Goal: Information Seeking & Learning: Learn about a topic

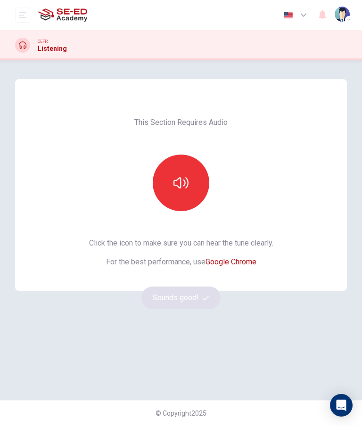
click at [185, 172] on button "button" at bounding box center [181, 183] width 57 height 57
click at [192, 301] on button "Sounds good!" at bounding box center [180, 298] width 79 height 23
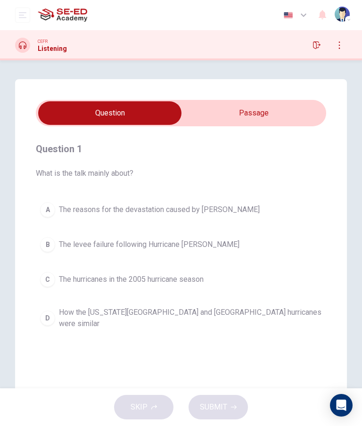
click at [289, 119] on input "checkbox" at bounding box center [110, 113] width 436 height 24
checkbox input "true"
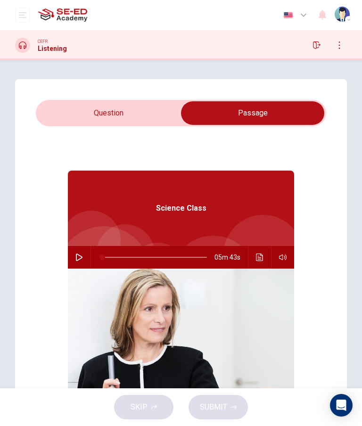
click at [77, 255] on icon "button" at bounding box center [79, 258] width 8 height 8
click at [77, 257] on icon "button" at bounding box center [79, 258] width 8 height 8
click at [78, 257] on icon "button" at bounding box center [79, 258] width 8 height 8
click at [261, 256] on icon "Click to see the audio transcription" at bounding box center [260, 258] width 8 height 8
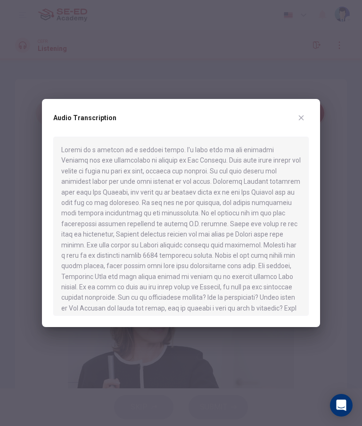
click at [307, 117] on button "button" at bounding box center [301, 117] width 15 height 15
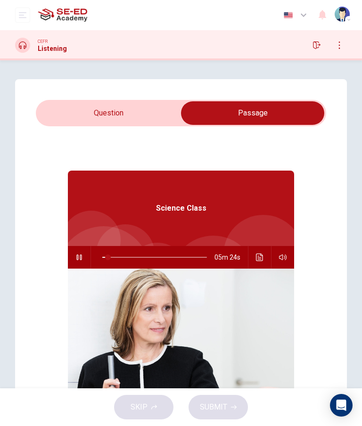
click at [76, 261] on icon "button" at bounding box center [79, 258] width 8 height 8
click at [81, 255] on icon "button" at bounding box center [79, 258] width 8 height 8
click at [265, 261] on button "Click to see the audio transcription" at bounding box center [259, 257] width 15 height 23
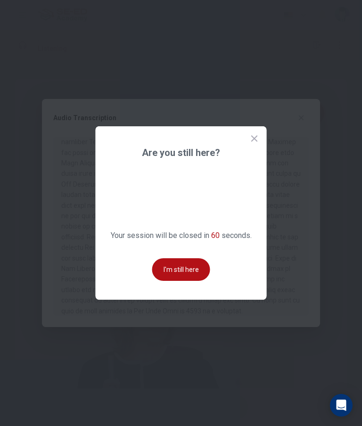
scroll to position [366, 0]
click at [253, 143] on icon at bounding box center [254, 138] width 9 height 9
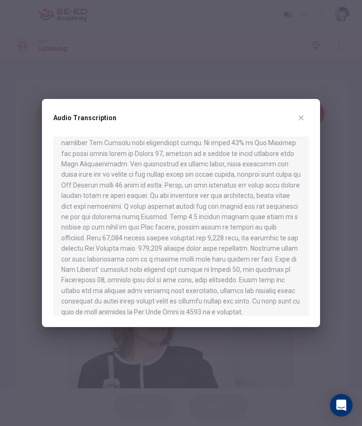
click at [300, 115] on icon "button" at bounding box center [301, 118] width 8 height 8
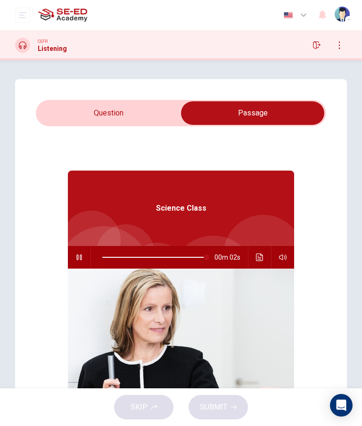
type input "100"
click at [142, 114] on input "checkbox" at bounding box center [253, 113] width 436 height 24
checkbox input "false"
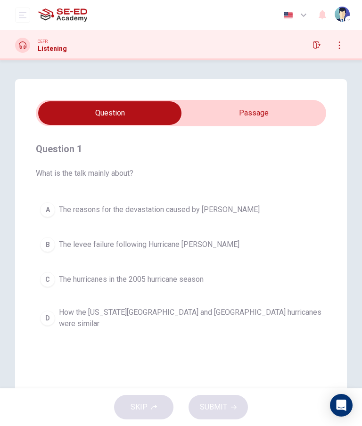
click at [52, 201] on button "A The reasons for the devastation caused by Katrina" at bounding box center [181, 210] width 290 height 24
click at [52, 200] on button "A The reasons for the devastation caused by Katrina" at bounding box center [181, 210] width 290 height 24
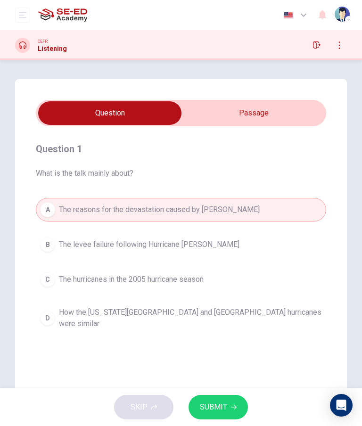
click at [242, 403] on button "SUBMIT" at bounding box center [218, 407] width 59 height 25
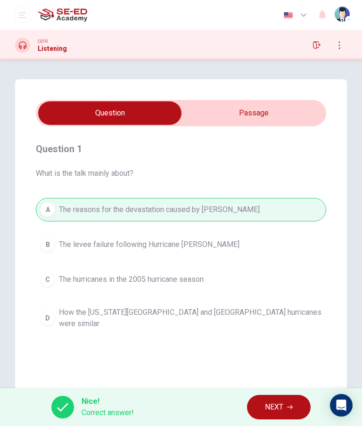
click at [283, 406] on span "NEXT" at bounding box center [274, 407] width 18 height 13
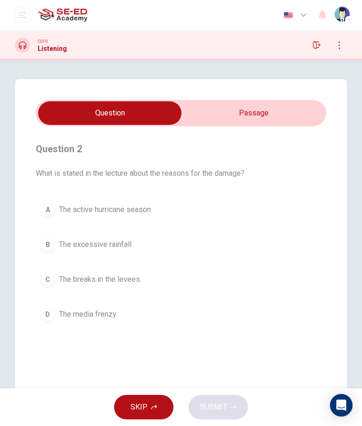
click at [135, 208] on span "The active hurricane season" at bounding box center [105, 209] width 92 height 11
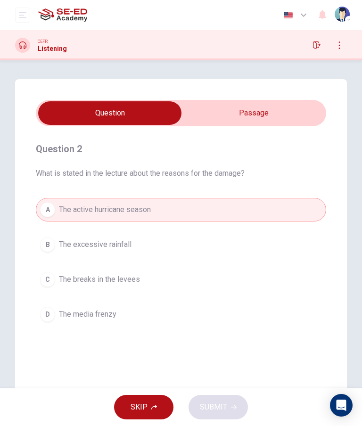
click at [135, 208] on span "The active hurricane season" at bounding box center [105, 209] width 92 height 11
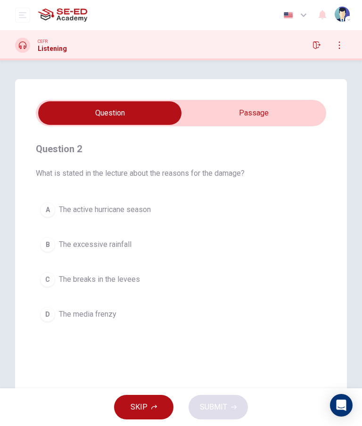
click at [47, 211] on div "A" at bounding box center [47, 209] width 15 height 15
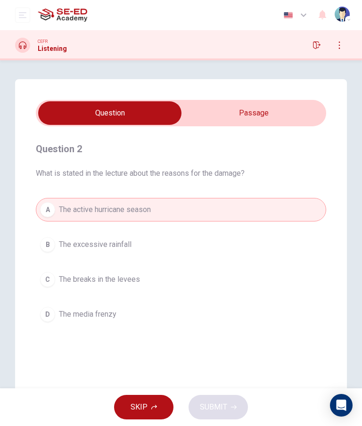
click at [237, 401] on div "SKIP SUBMIT" at bounding box center [181, 407] width 362 height 38
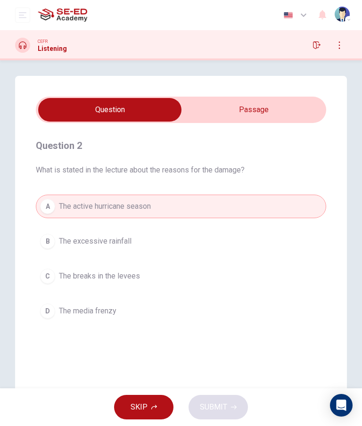
scroll to position [0, 0]
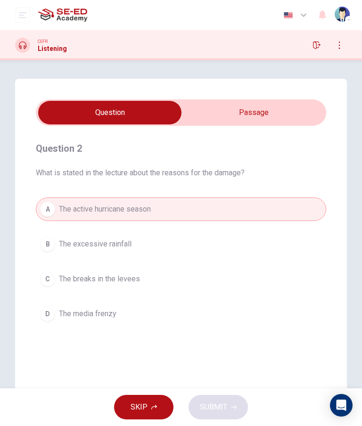
click at [257, 213] on button "A The active hurricane season" at bounding box center [181, 210] width 290 height 24
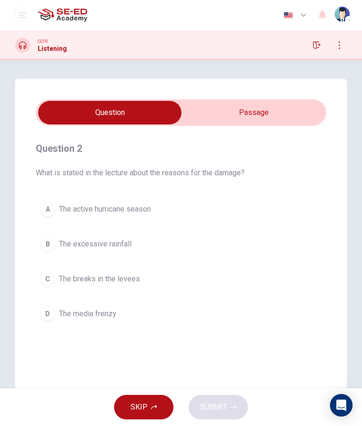
click at [344, 46] on button "button" at bounding box center [339, 45] width 15 height 15
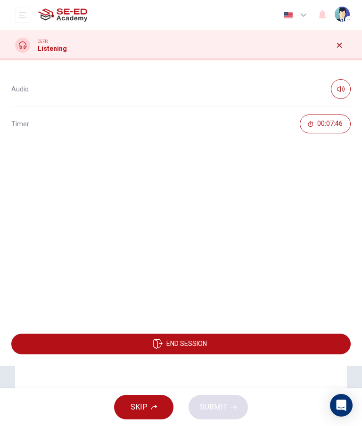
click at [341, 50] on button "button" at bounding box center [339, 45] width 15 height 15
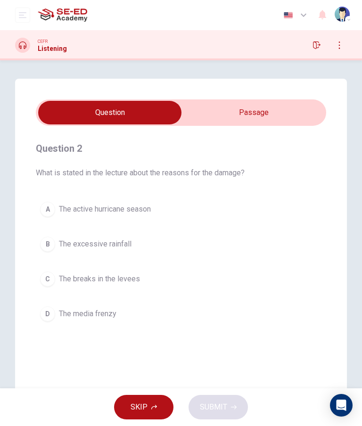
click at [50, 212] on div "A" at bounding box center [47, 209] width 15 height 15
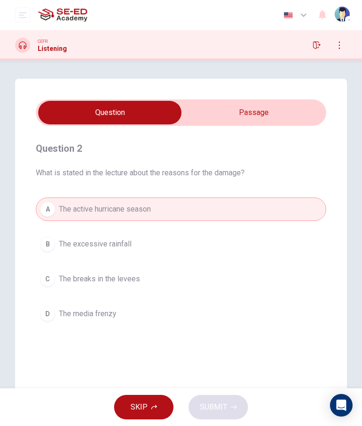
scroll to position [14, 0]
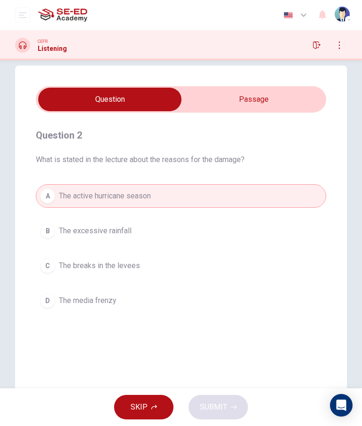
click at [223, 410] on div "SKIP SUBMIT" at bounding box center [181, 407] width 362 height 38
click at [228, 405] on div "SKIP SUBMIT" at bounding box center [181, 407] width 362 height 38
click at [227, 405] on div "SKIP SUBMIT" at bounding box center [181, 407] width 362 height 38
click at [235, 405] on div "SKIP SUBMIT" at bounding box center [181, 407] width 362 height 38
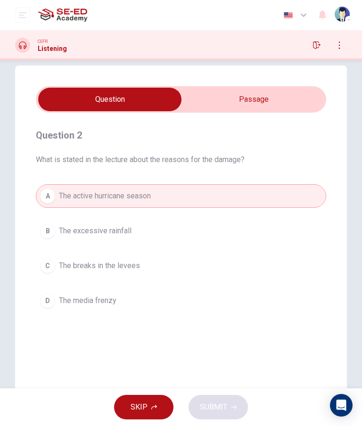
click at [235, 405] on div "SKIP SUBMIT" at bounding box center [181, 407] width 362 height 38
click at [217, 200] on button "A The active hurricane season" at bounding box center [181, 196] width 290 height 24
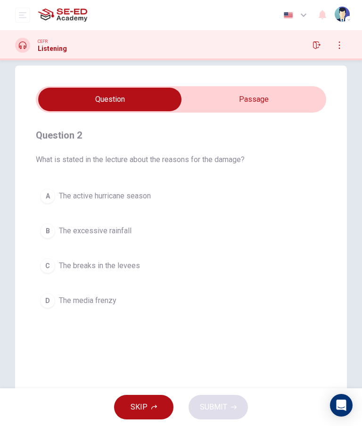
click at [217, 200] on button "A The active hurricane season" at bounding box center [181, 196] width 290 height 24
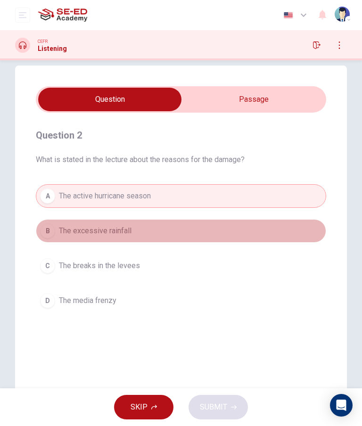
click at [226, 237] on button "B The excessive rainfall" at bounding box center [181, 231] width 290 height 24
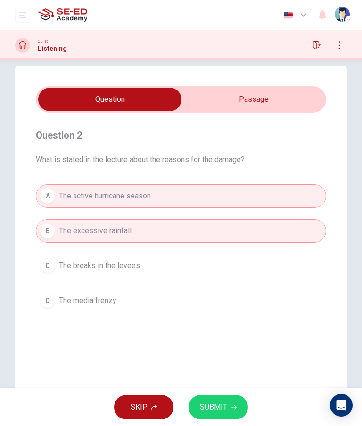
click at [273, 228] on button "B The excessive rainfall" at bounding box center [181, 231] width 290 height 24
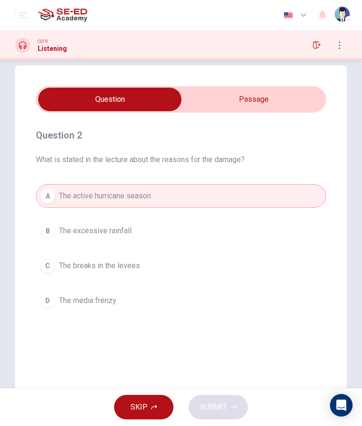
click at [264, 269] on button "C The breaks in the levees" at bounding box center [181, 266] width 290 height 24
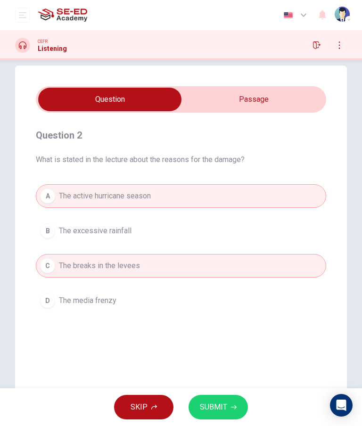
click at [226, 405] on span "SUBMIT" at bounding box center [213, 407] width 27 height 13
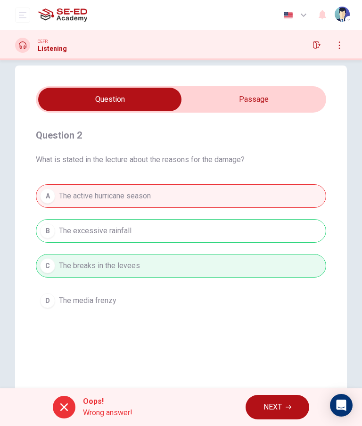
click at [277, 412] on span "NEXT" at bounding box center [272, 407] width 18 height 13
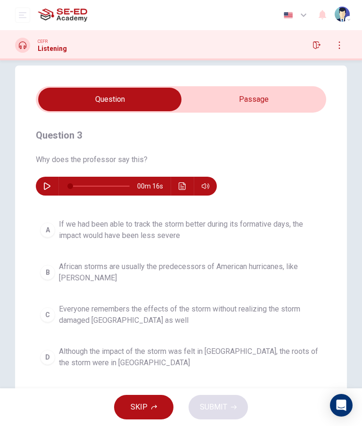
click at [49, 184] on icon "button" at bounding box center [47, 186] width 8 height 8
type input "0"
click at [292, 265] on span "African storms are usually the predecessors of American hurricanes, like Katrina" at bounding box center [190, 272] width 263 height 23
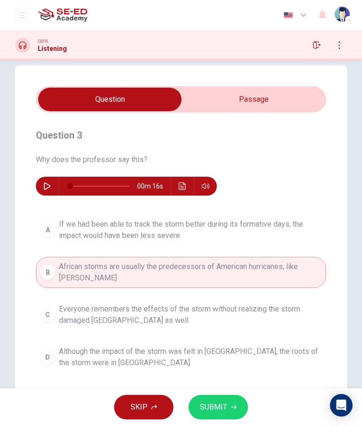
click at [231, 405] on icon "button" at bounding box center [234, 407] width 6 height 6
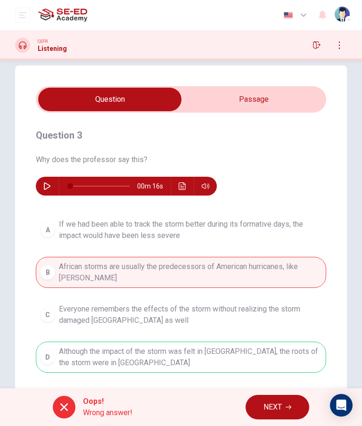
click at [282, 404] on span "NEXT" at bounding box center [272, 407] width 18 height 13
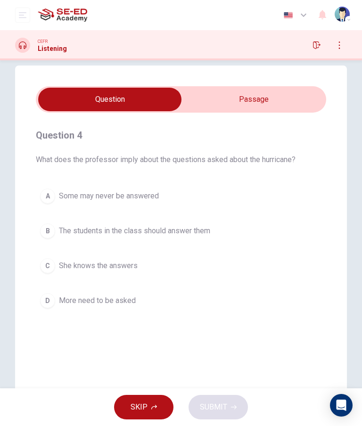
click at [229, 98] on input "checkbox" at bounding box center [110, 100] width 436 height 24
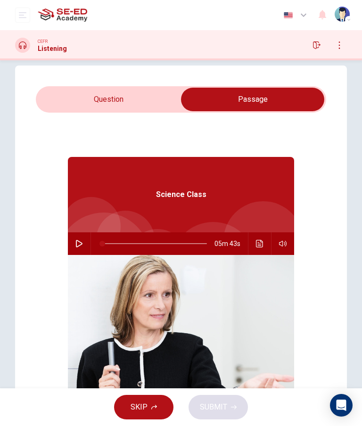
click at [118, 90] on input "checkbox" at bounding box center [253, 100] width 436 height 24
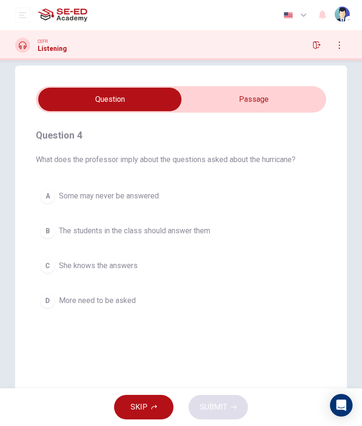
click at [296, 235] on button "B The students in the class should answer them" at bounding box center [181, 231] width 290 height 24
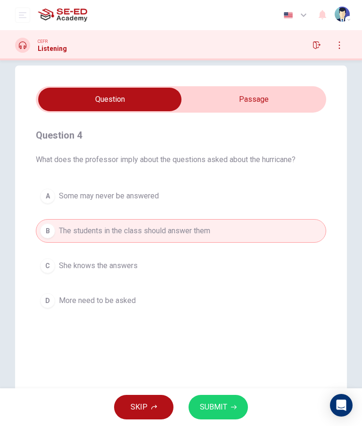
click at [307, 200] on button "A Some may never be answered" at bounding box center [181, 196] width 290 height 24
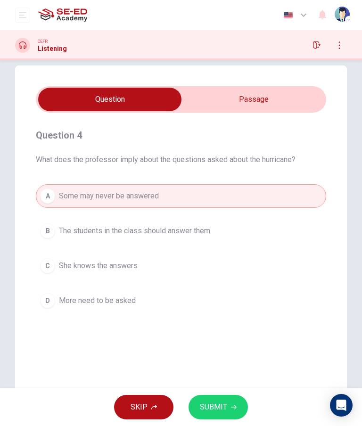
click at [231, 408] on icon "button" at bounding box center [234, 407] width 6 height 6
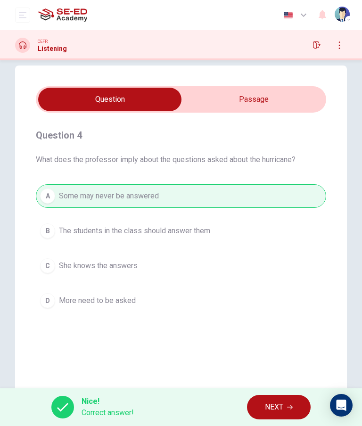
click at [292, 401] on button "NEXT" at bounding box center [279, 407] width 64 height 25
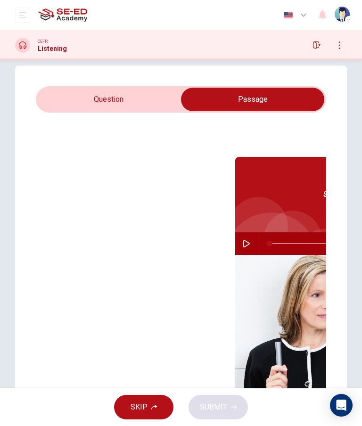
checkbox input "false"
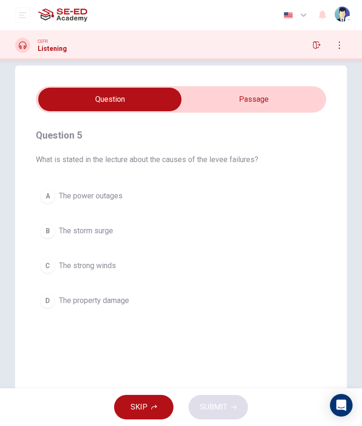
click at [108, 261] on span "The strong winds" at bounding box center [87, 265] width 57 height 11
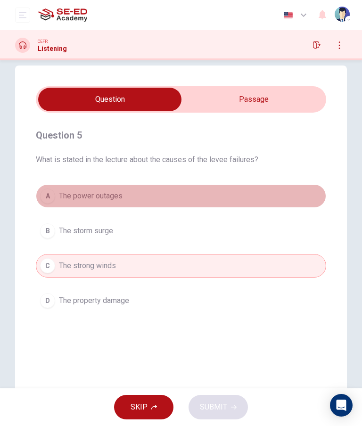
click at [269, 193] on button "A The power outages" at bounding box center [181, 196] width 290 height 24
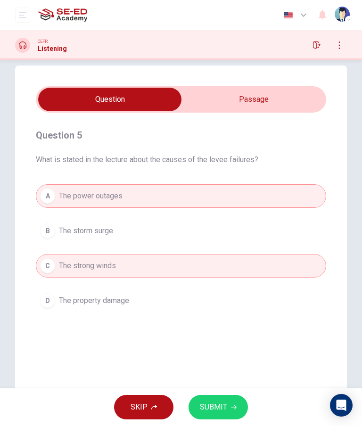
click at [293, 194] on button "A The power outages" at bounding box center [181, 196] width 290 height 24
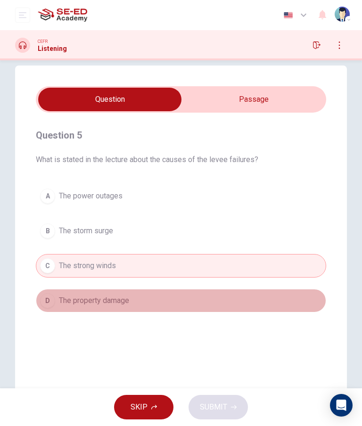
click at [239, 289] on button "D The property damage" at bounding box center [181, 301] width 290 height 24
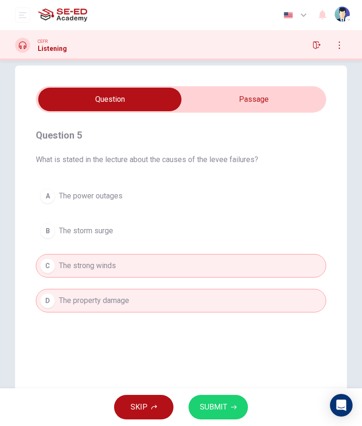
click at [229, 406] on button "SUBMIT" at bounding box center [218, 407] width 59 height 25
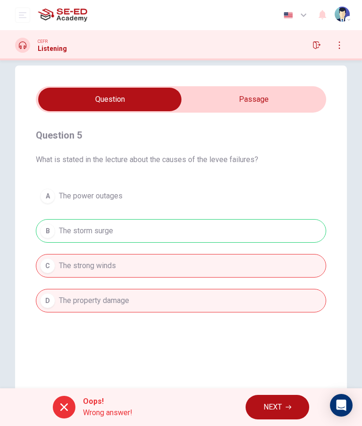
click at [285, 398] on button "NEXT" at bounding box center [278, 407] width 64 height 25
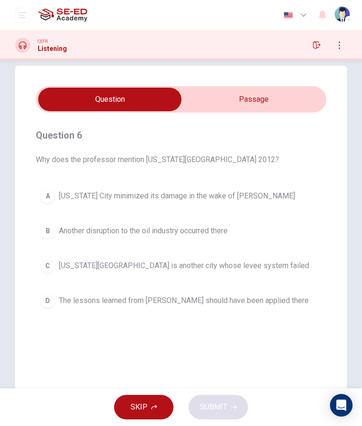
click at [310, 310] on button "D The lessons learned from Katrina should have been applied there" at bounding box center [181, 301] width 290 height 24
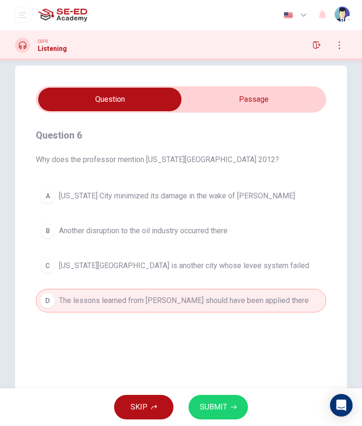
click at [223, 411] on span "SUBMIT" at bounding box center [213, 407] width 27 height 13
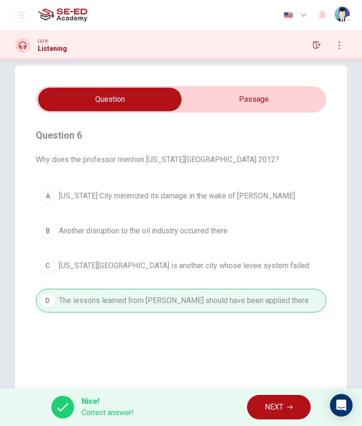
click at [295, 404] on button "NEXT" at bounding box center [279, 407] width 64 height 25
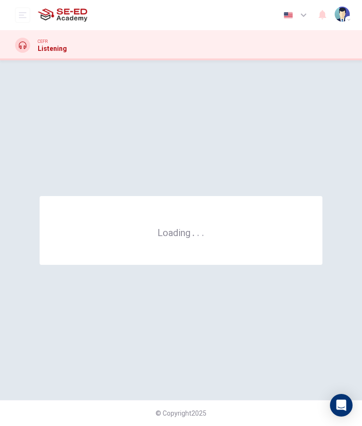
scroll to position [0, 0]
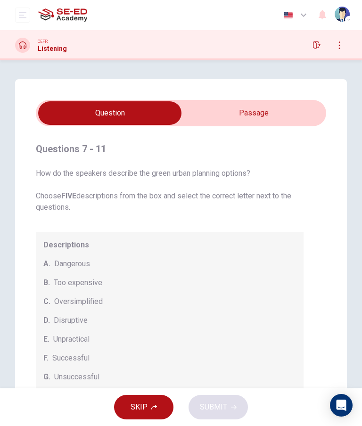
click at [257, 107] on input "checkbox" at bounding box center [110, 113] width 436 height 24
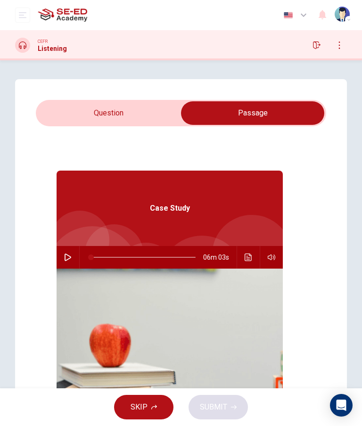
click at [115, 123] on input "checkbox" at bounding box center [253, 113] width 436 height 24
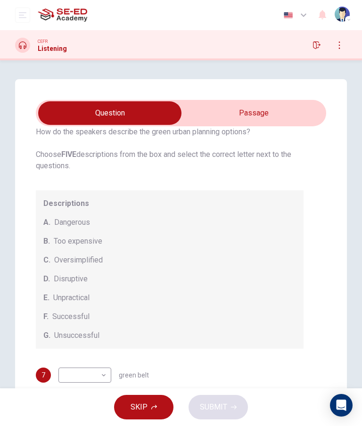
scroll to position [44, 0]
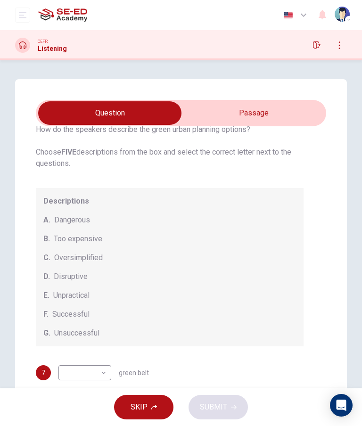
click at [290, 114] on input "checkbox" at bounding box center [110, 113] width 436 height 24
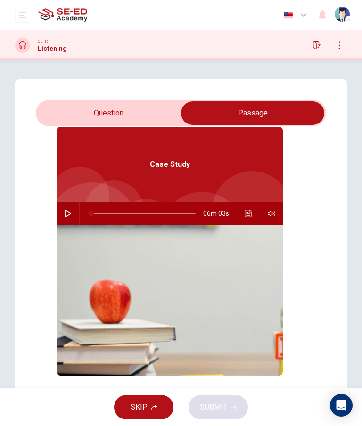
click at [136, 114] on input "checkbox" at bounding box center [253, 113] width 436 height 24
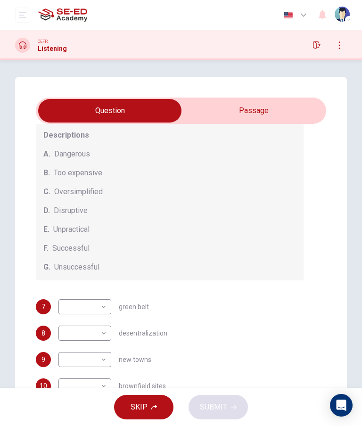
scroll to position [2, 0]
click at [269, 108] on input "checkbox" at bounding box center [110, 111] width 436 height 24
checkbox input "true"
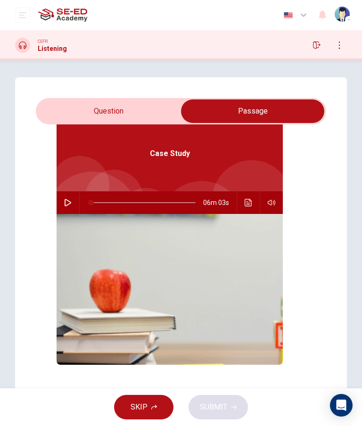
click at [66, 207] on button "button" at bounding box center [67, 202] width 15 height 23
type input "27"
click at [89, 117] on input "checkbox" at bounding box center [253, 111] width 436 height 24
checkbox input "false"
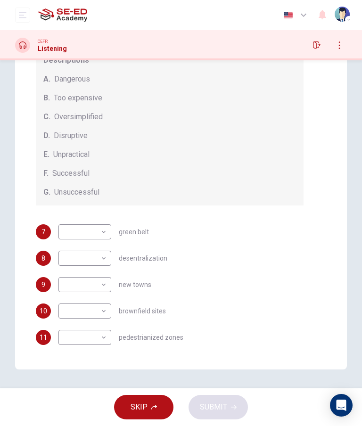
scroll to position [91, 0]
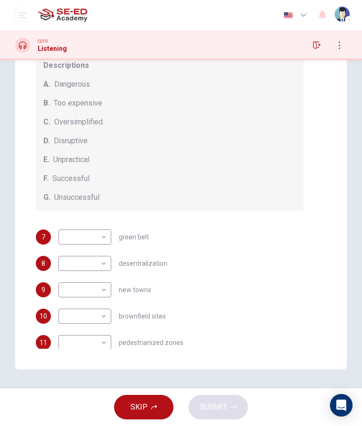
click at [94, 286] on body "This site uses cookies, as explained in our Privacy Policy . If you agree to th…" at bounding box center [181, 213] width 362 height 426
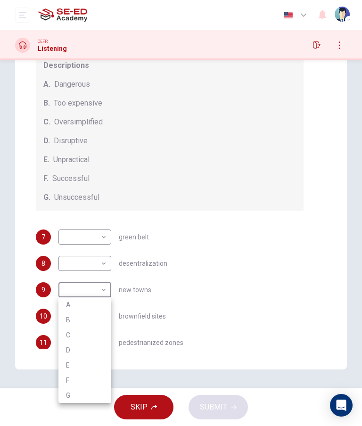
click at [68, 316] on li "B" at bounding box center [84, 320] width 53 height 15
type input "B"
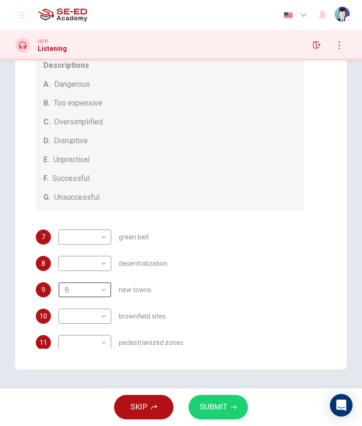
scroll to position [0, 0]
click at [107, 260] on body "This site uses cookies, as explained in our Privacy Policy . If you agree to th…" at bounding box center [181, 213] width 362 height 426
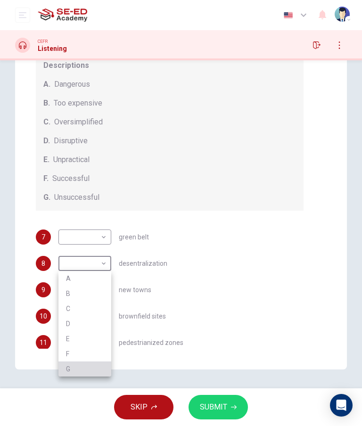
click at [69, 365] on li "G" at bounding box center [84, 369] width 53 height 15
type input "G"
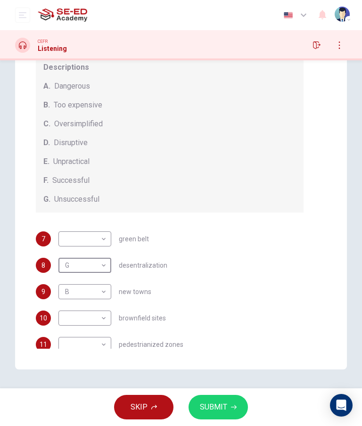
click at [102, 241] on body "This site uses cookies, as explained in our Privacy Policy . If you agree to th…" at bounding box center [181, 213] width 362 height 426
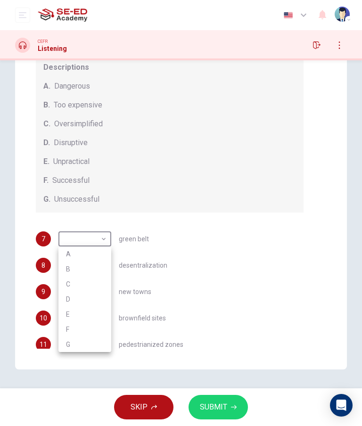
click at [64, 335] on li "F" at bounding box center [84, 329] width 53 height 15
type input "F"
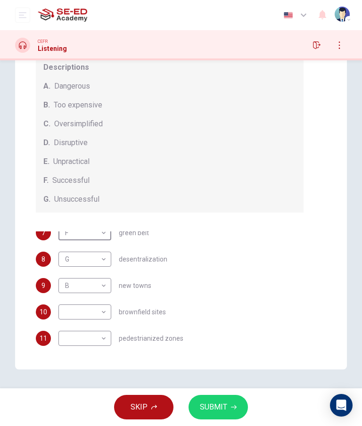
scroll to position [6, 0]
click at [100, 340] on body "This site uses cookies, as explained in our Privacy Policy . If you agree to th…" at bounding box center [181, 213] width 362 height 426
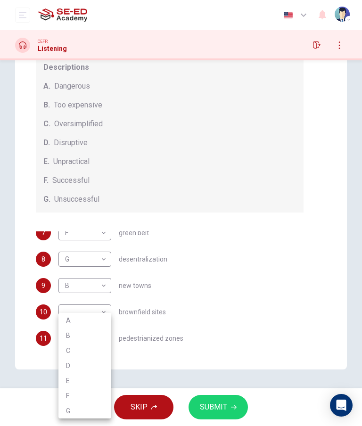
click at [70, 325] on li "A" at bounding box center [84, 320] width 53 height 15
type input "A"
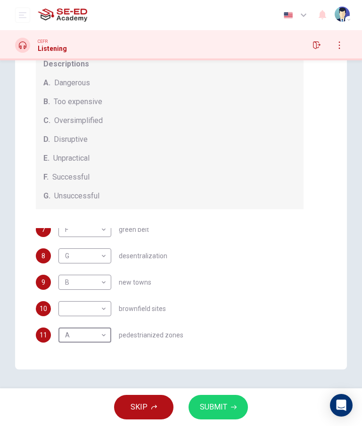
click at [103, 309] on body "This site uses cookies, as explained in our Privacy Policy . If you agree to th…" at bounding box center [181, 213] width 362 height 426
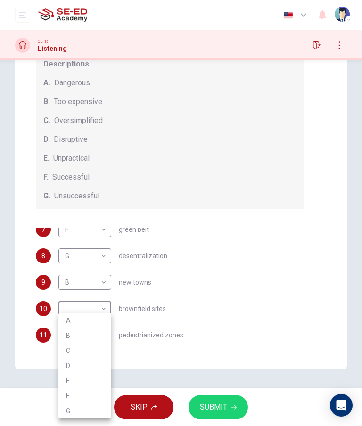
click at [68, 349] on li "C" at bounding box center [84, 350] width 53 height 15
type input "C"
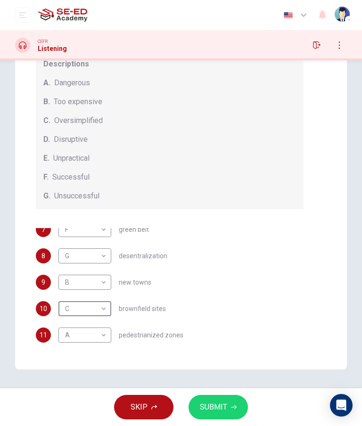
click at [217, 405] on span "SUBMIT" at bounding box center [213, 407] width 27 height 13
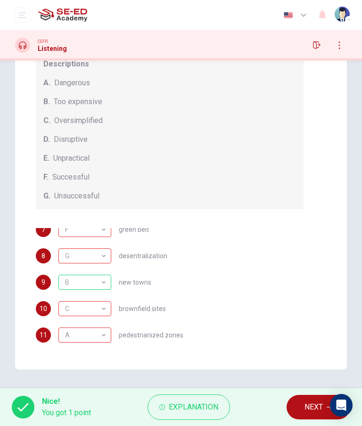
scroll to position [92, 0]
click at [300, 403] on button "NEXT" at bounding box center [319, 407] width 64 height 25
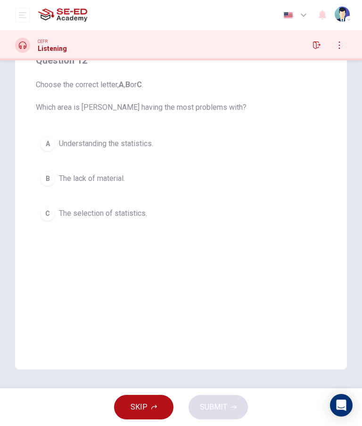
scroll to position [89, 0]
click at [232, 212] on button "C The selection of statistics." at bounding box center [181, 214] width 290 height 24
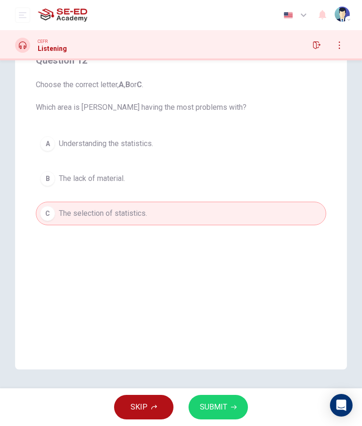
click at [231, 401] on button "SUBMIT" at bounding box center [218, 407] width 59 height 25
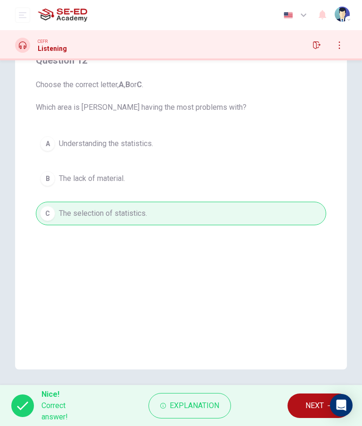
click at [313, 405] on span "NEXT" at bounding box center [314, 405] width 18 height 13
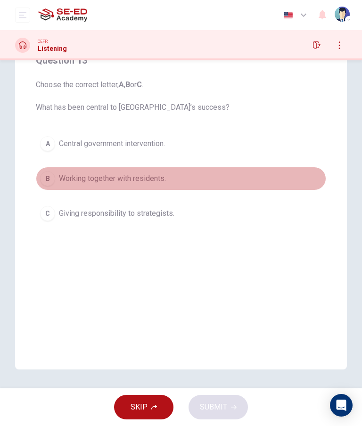
click at [62, 184] on span "Working together with residents." at bounding box center [112, 178] width 107 height 11
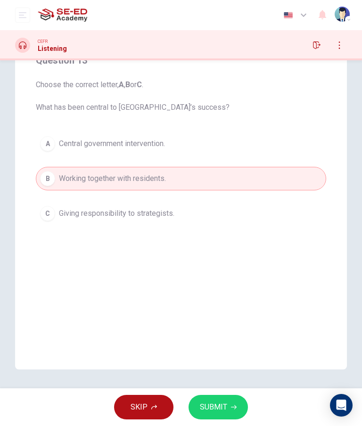
click at [240, 405] on button "SUBMIT" at bounding box center [218, 407] width 59 height 25
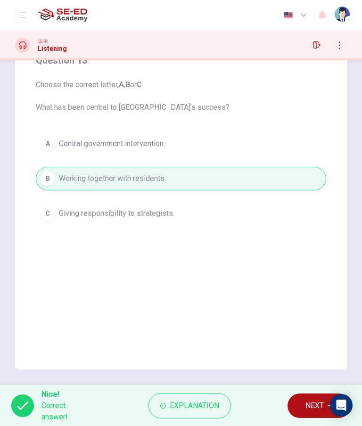
click at [307, 406] on span "NEXT" at bounding box center [314, 405] width 18 height 13
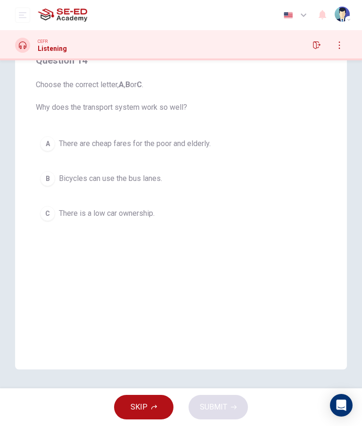
click at [70, 137] on button "A There are cheap fares for the poor and elderly." at bounding box center [181, 144] width 290 height 24
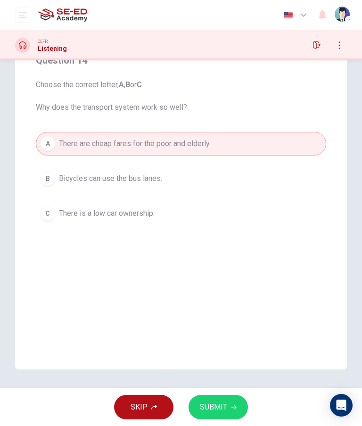
click at [236, 403] on button "SUBMIT" at bounding box center [218, 407] width 59 height 25
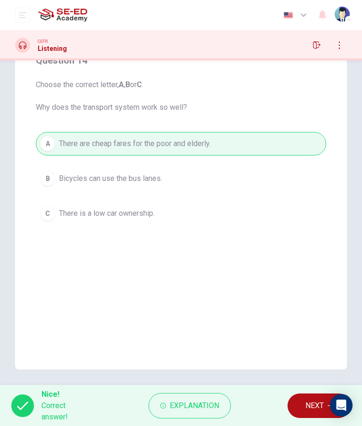
click at [308, 405] on span "NEXT" at bounding box center [314, 405] width 18 height 13
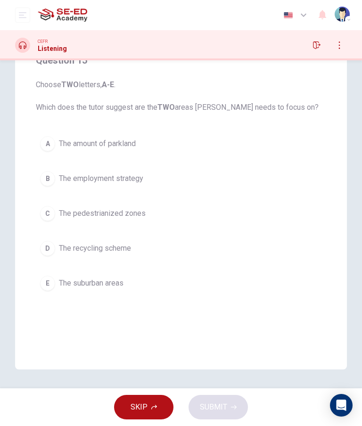
click at [239, 215] on button "C The pedestrianized zones" at bounding box center [181, 214] width 290 height 24
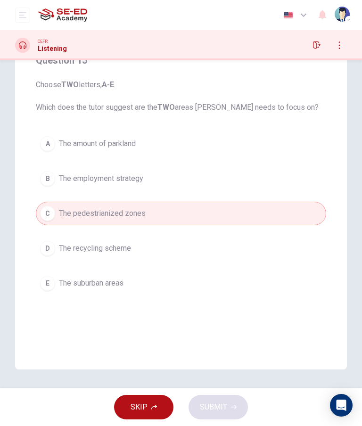
click at [278, 187] on button "B The employment strategy" at bounding box center [181, 179] width 290 height 24
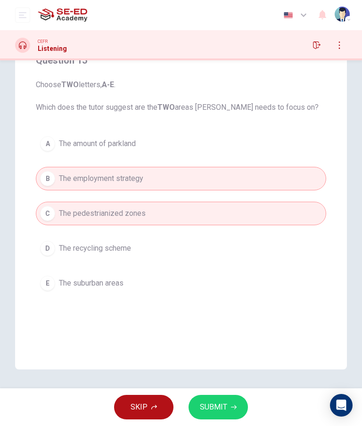
click at [233, 406] on icon "button" at bounding box center [234, 407] width 6 height 6
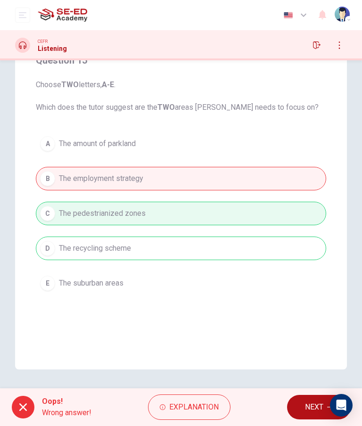
click at [313, 402] on span "NEXT" at bounding box center [314, 407] width 18 height 13
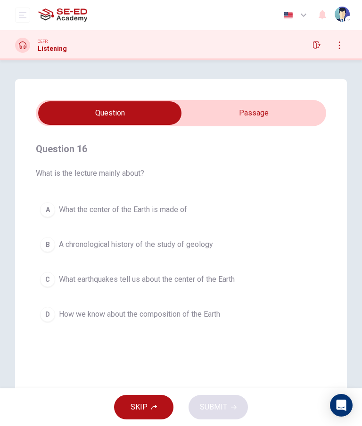
click at [279, 211] on button "A What the center of the Earth is made of" at bounding box center [181, 210] width 290 height 24
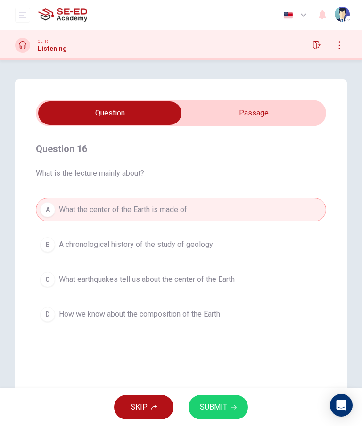
click at [233, 397] on button "SUBMIT" at bounding box center [218, 407] width 59 height 25
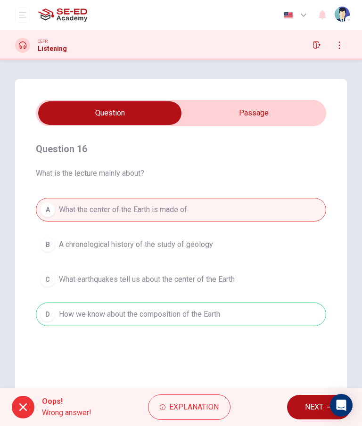
click at [305, 405] on span "NEXT" at bounding box center [314, 407] width 18 height 13
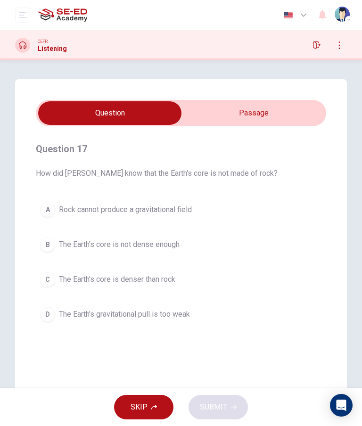
click at [254, 119] on input "checkbox" at bounding box center [110, 113] width 436 height 24
checkbox input "true"
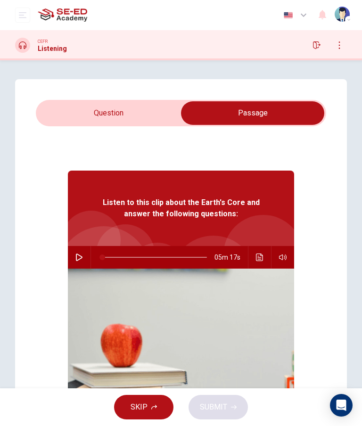
click at [78, 252] on button "button" at bounding box center [79, 257] width 15 height 23
click at [261, 257] on icon "Click to see the audio transcription" at bounding box center [260, 258] width 8 height 8
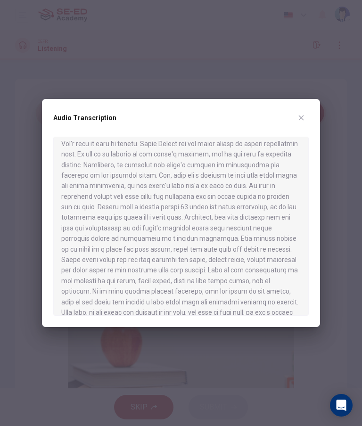
scroll to position [83, 0]
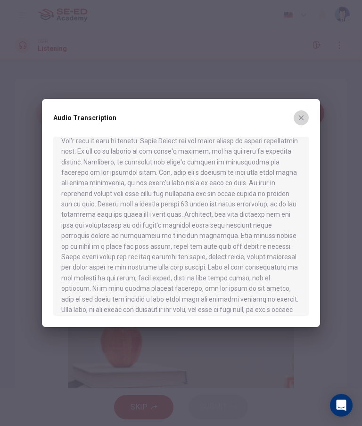
click at [300, 113] on button "button" at bounding box center [301, 117] width 15 height 15
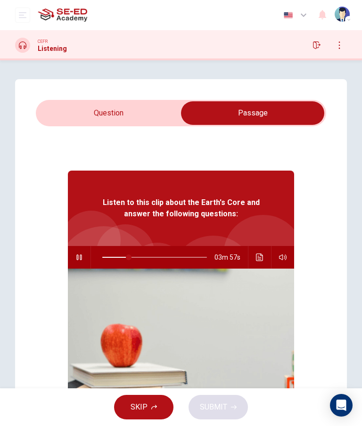
type input "25"
click at [166, 106] on input "checkbox" at bounding box center [253, 113] width 436 height 24
checkbox input "false"
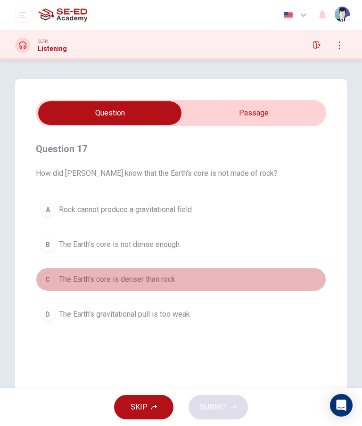
click at [263, 272] on button "C The Earth's core is denser than rock" at bounding box center [181, 280] width 290 height 24
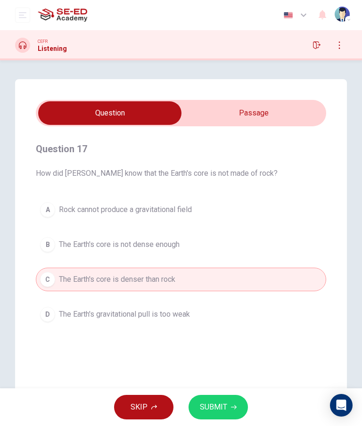
click at [210, 404] on span "SUBMIT" at bounding box center [213, 407] width 27 height 13
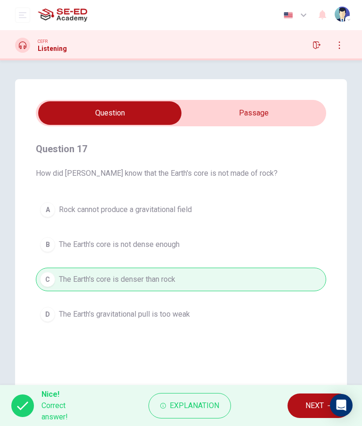
click at [314, 401] on span "NEXT" at bounding box center [314, 405] width 18 height 13
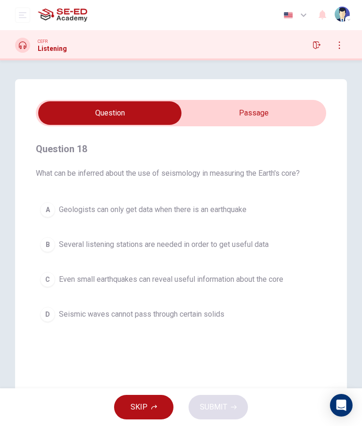
click at [266, 243] on span "Several listening stations are needed in order to get useful data" at bounding box center [164, 244] width 210 height 11
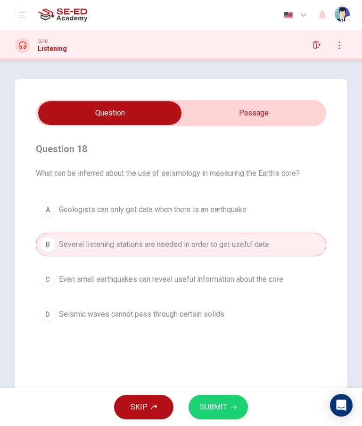
click at [238, 406] on button "SUBMIT" at bounding box center [218, 407] width 59 height 25
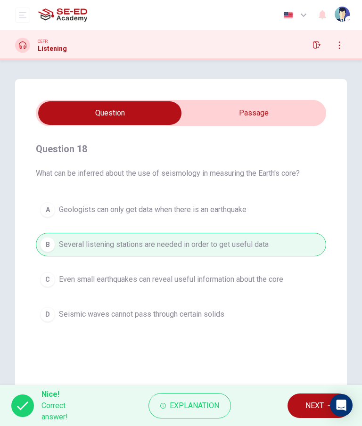
click at [319, 405] on span "NEXT" at bounding box center [314, 405] width 18 height 13
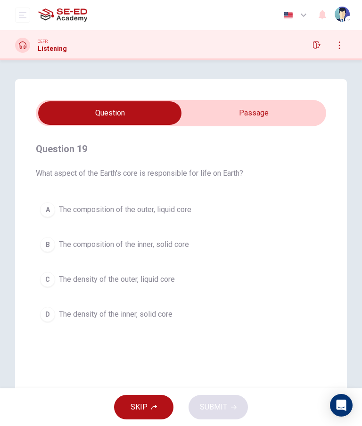
click at [291, 247] on button "B The composition of the inner, solid core" at bounding box center [181, 245] width 290 height 24
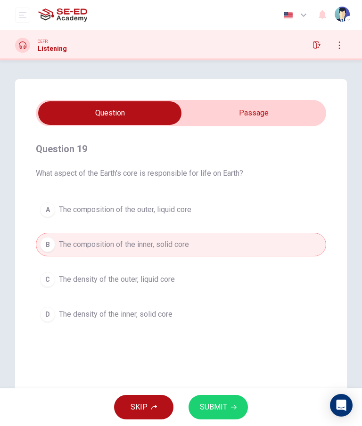
click at [301, 212] on button "A The composition of the outer, liquid core" at bounding box center [181, 210] width 290 height 24
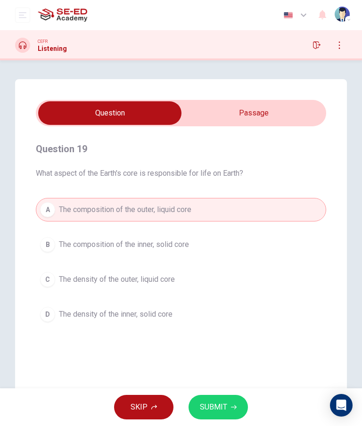
click at [236, 402] on button "SUBMIT" at bounding box center [218, 407] width 59 height 25
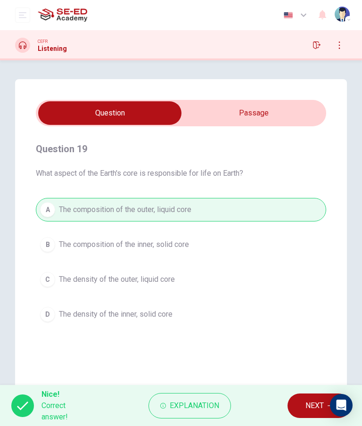
click at [314, 408] on span "NEXT" at bounding box center [314, 405] width 18 height 13
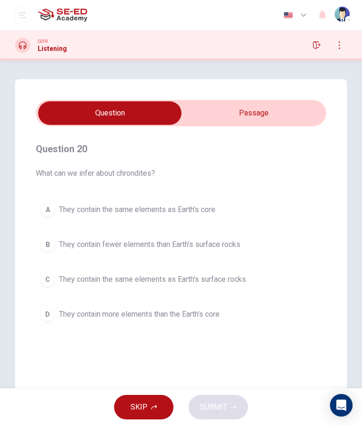
click at [299, 317] on button "D They contain more elements than the Earth's core" at bounding box center [181, 315] width 290 height 24
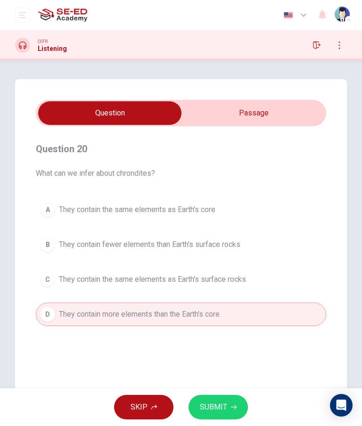
click at [239, 396] on button "SUBMIT" at bounding box center [218, 407] width 59 height 25
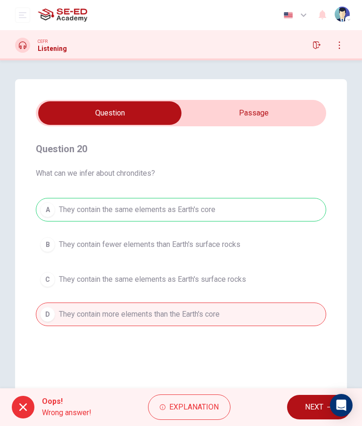
click at [323, 404] on span "NEXT" at bounding box center [314, 407] width 18 height 13
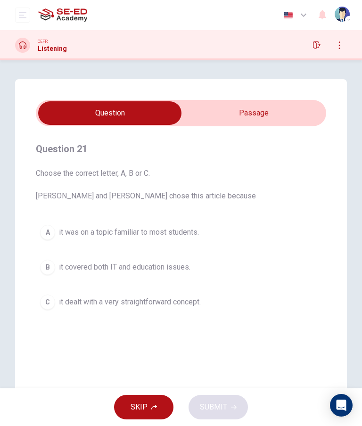
click at [295, 230] on button "A it was on a topic familiar to most students." at bounding box center [181, 233] width 290 height 24
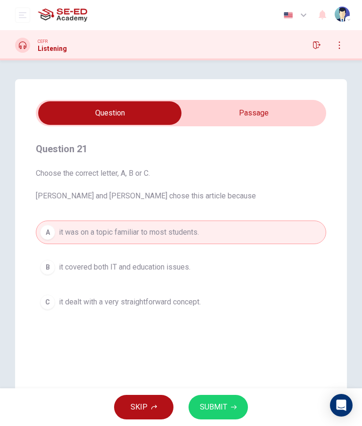
click at [239, 403] on button "SUBMIT" at bounding box center [218, 407] width 59 height 25
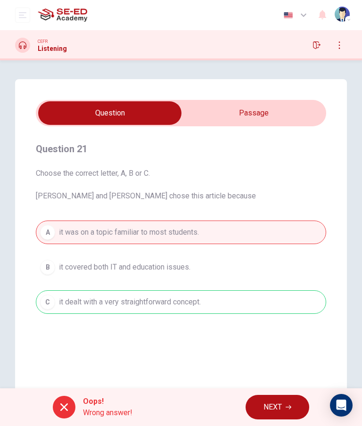
click at [295, 405] on button "NEXT" at bounding box center [278, 407] width 64 height 25
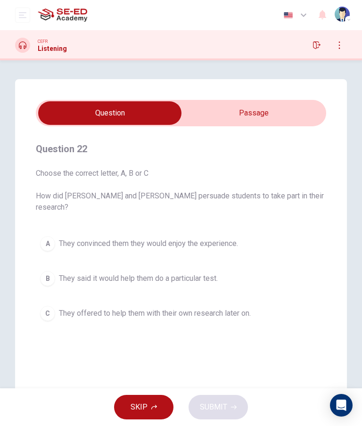
click at [288, 107] on input "checkbox" at bounding box center [110, 113] width 436 height 24
checkbox input "true"
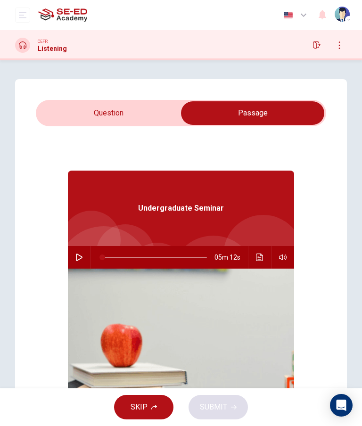
click at [77, 259] on icon "button" at bounding box center [79, 258] width 8 height 8
type input "37"
click at [100, 123] on input "checkbox" at bounding box center [253, 113] width 436 height 24
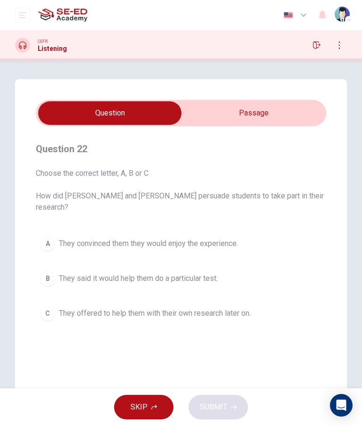
click at [101, 124] on input "checkbox" at bounding box center [110, 113] width 436 height 24
checkbox input "true"
type input "37"
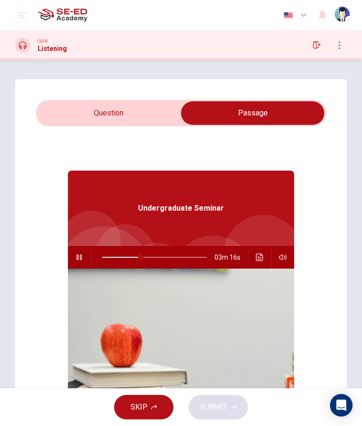
click at [119, 116] on input "checkbox" at bounding box center [253, 113] width 436 height 24
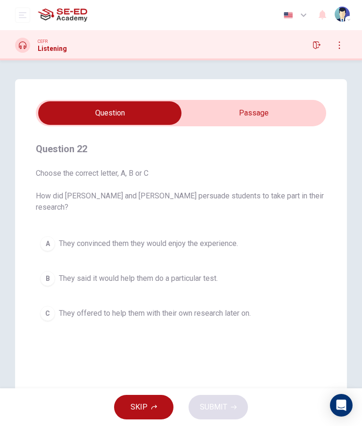
click at [242, 115] on input "checkbox" at bounding box center [110, 113] width 436 height 24
checkbox input "true"
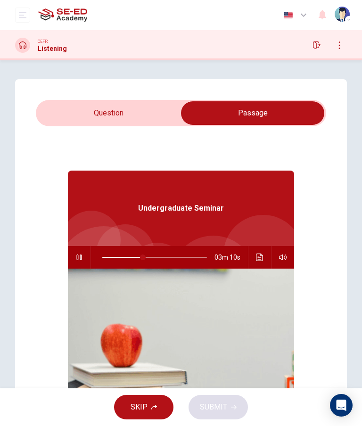
type input "39"
click at [114, 114] on input "checkbox" at bounding box center [253, 113] width 436 height 24
checkbox input "false"
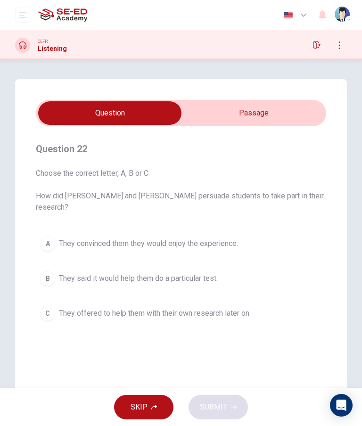
click at [339, 47] on icon "button" at bounding box center [340, 45] width 8 height 8
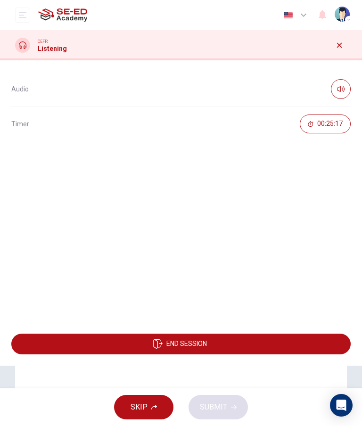
click at [338, 47] on icon "button" at bounding box center [340, 45] width 8 height 8
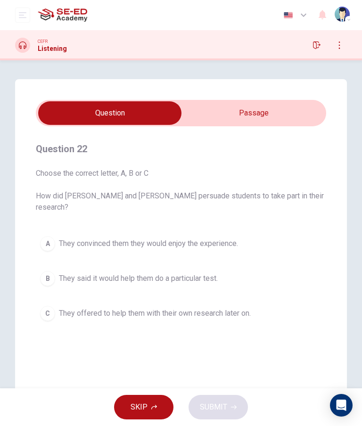
click at [316, 46] on icon "button" at bounding box center [317, 45] width 8 height 8
